Goal: Register for event/course

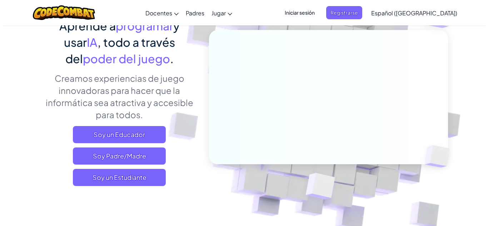
scroll to position [76, 0]
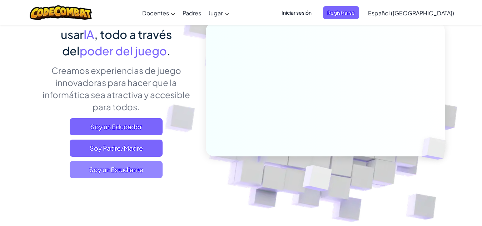
click at [106, 174] on span "Soy un Estudiante" at bounding box center [116, 169] width 93 height 17
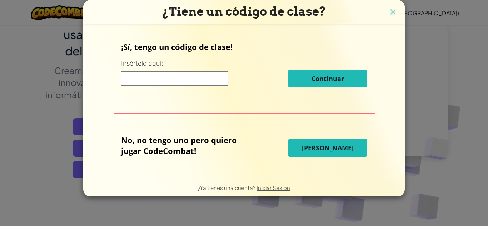
click at [196, 82] on input at bounding box center [174, 78] width 107 height 14
paste input "CakeOpenCloud"
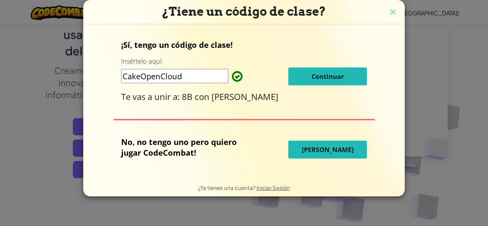
type input "CakeOpenCloud"
click at [323, 84] on button "Continuar" at bounding box center [327, 77] width 79 height 18
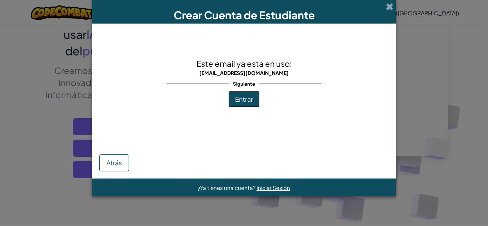
click at [250, 100] on span "Entrar" at bounding box center [244, 99] width 18 height 8
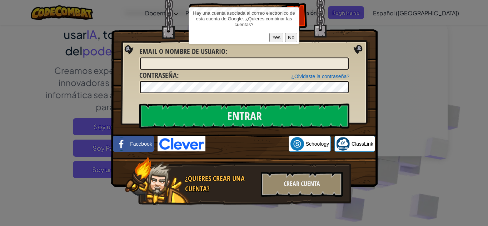
click at [275, 40] on button "Yes" at bounding box center [277, 37] width 14 height 9
